Goal: Task Accomplishment & Management: Manage account settings

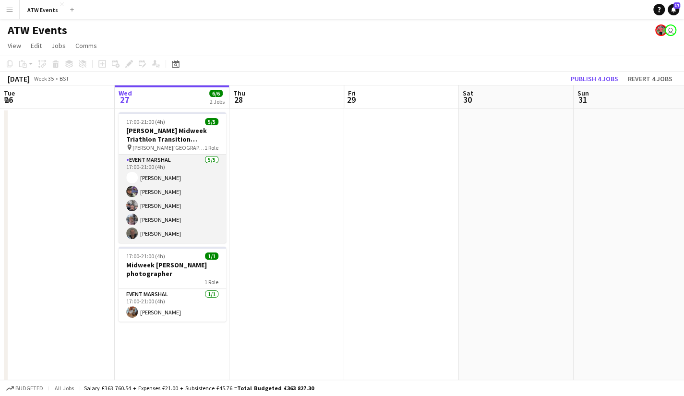
click at [212, 179] on app-card-role "Event Marshal [DATE] 17:00-21:00 (4h) [PERSON_NAME] Proma [PERSON_NAME] [PERSON…" at bounding box center [173, 199] width 108 height 88
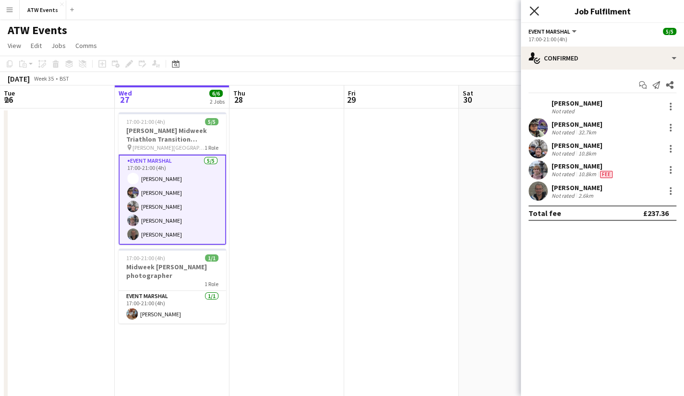
click at [536, 12] on icon at bounding box center [534, 10] width 9 height 9
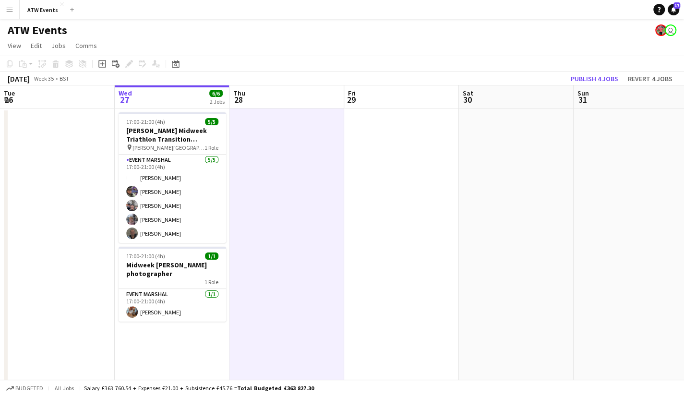
click at [258, 34] on div "ATW Events user" at bounding box center [342, 28] width 684 height 18
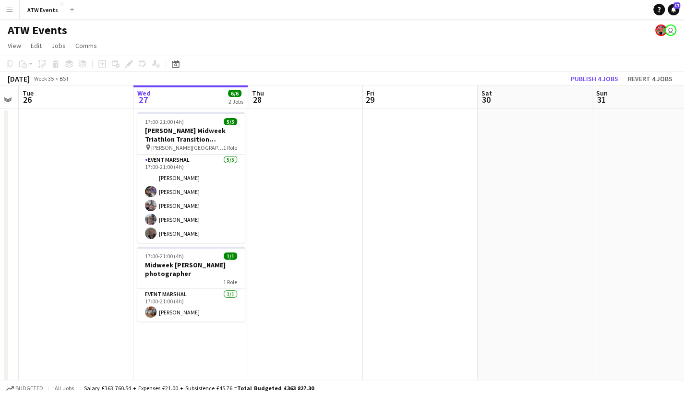
scroll to position [0, 210]
drag, startPoint x: 192, startPoint y: 231, endPoint x: 212, endPoint y: 212, distance: 27.5
click at [229, 43] on app-page-menu "View Day view expanded Day view collapsed Month view Date picker Jump to [DATE]…" at bounding box center [342, 46] width 684 height 18
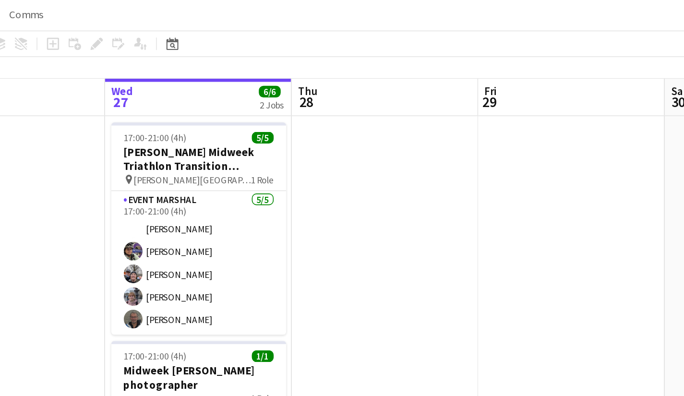
scroll to position [6, 0]
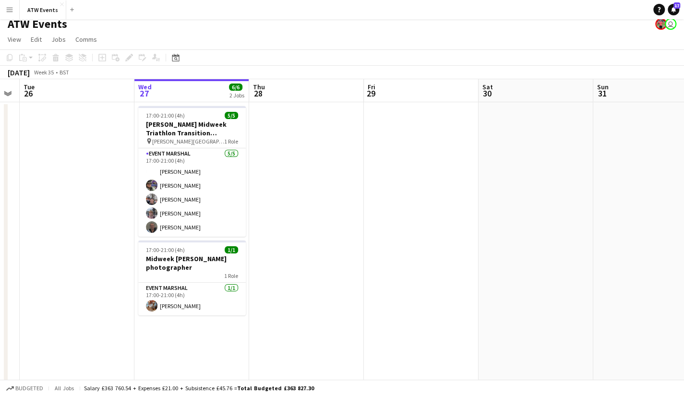
click at [282, 33] on app-page-menu "View Day view expanded Day view collapsed Month view Date picker Jump to [DATE]…" at bounding box center [342, 40] width 684 height 18
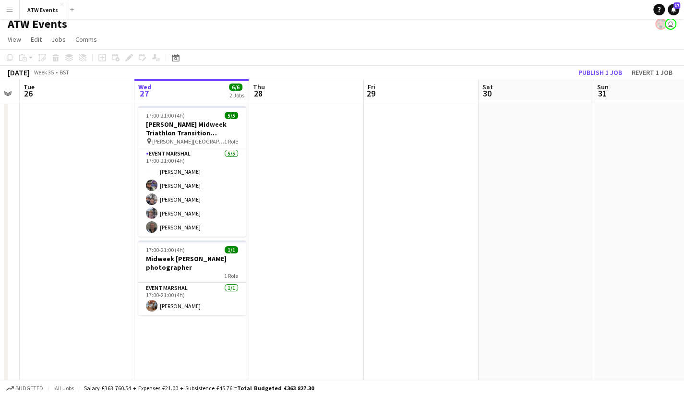
click at [282, 33] on app-page-menu "View Day view expanded Day view collapsed Month view Date picker Jump to [DATE]…" at bounding box center [342, 40] width 684 height 18
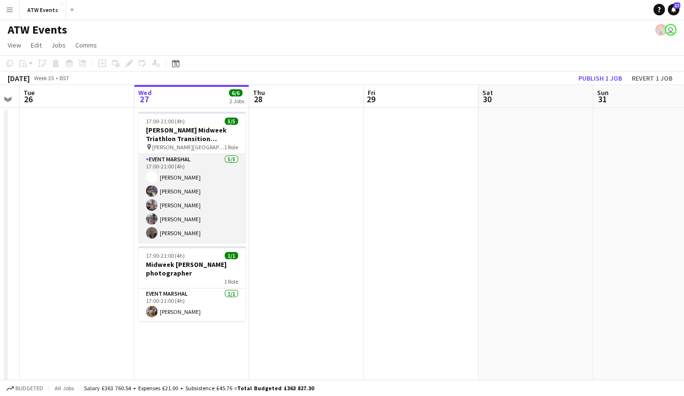
scroll to position [0, 0]
